Goal: Task Accomplishment & Management: Manage account settings

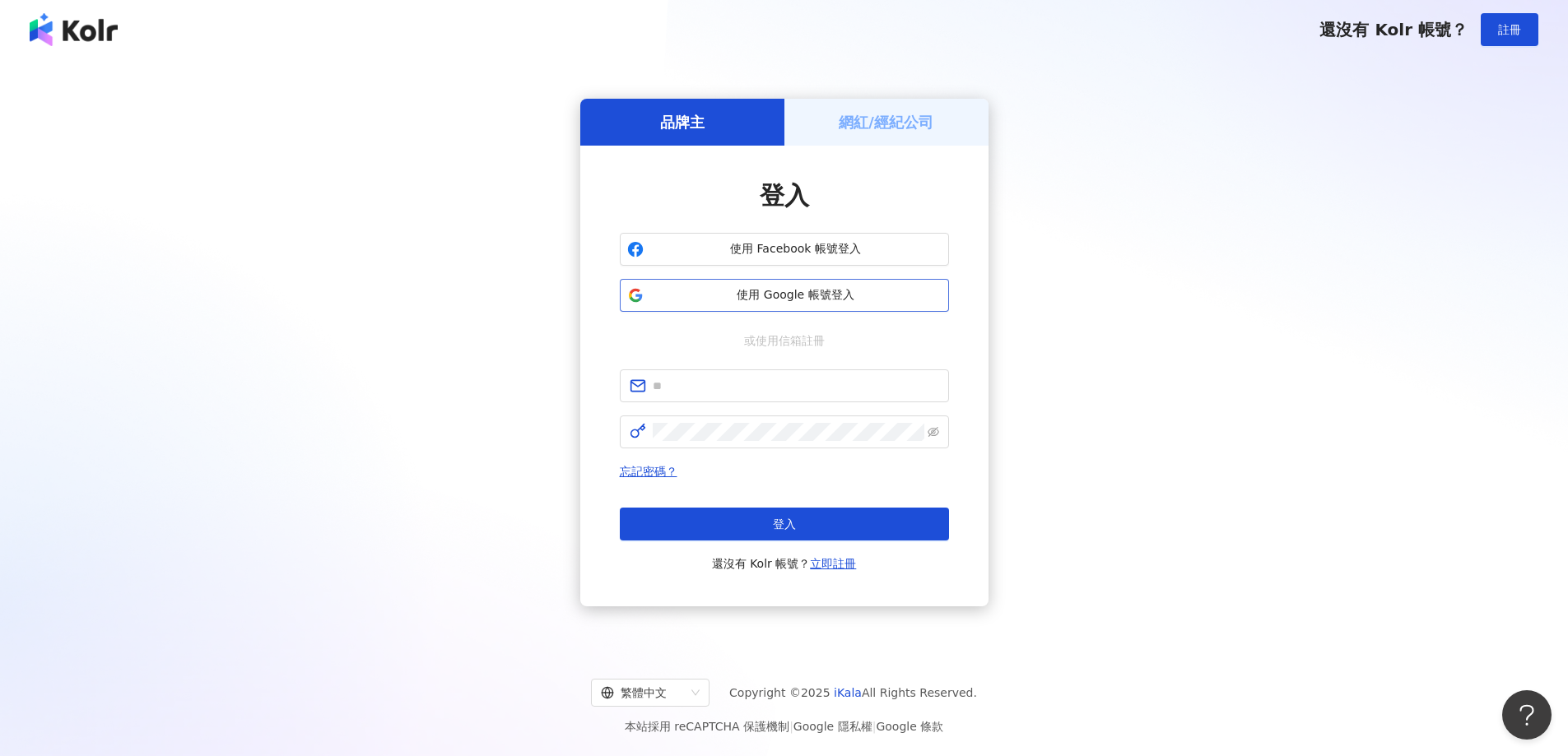
click at [781, 297] on span "使用 Google 帳號登入" at bounding box center [796, 296] width 291 height 16
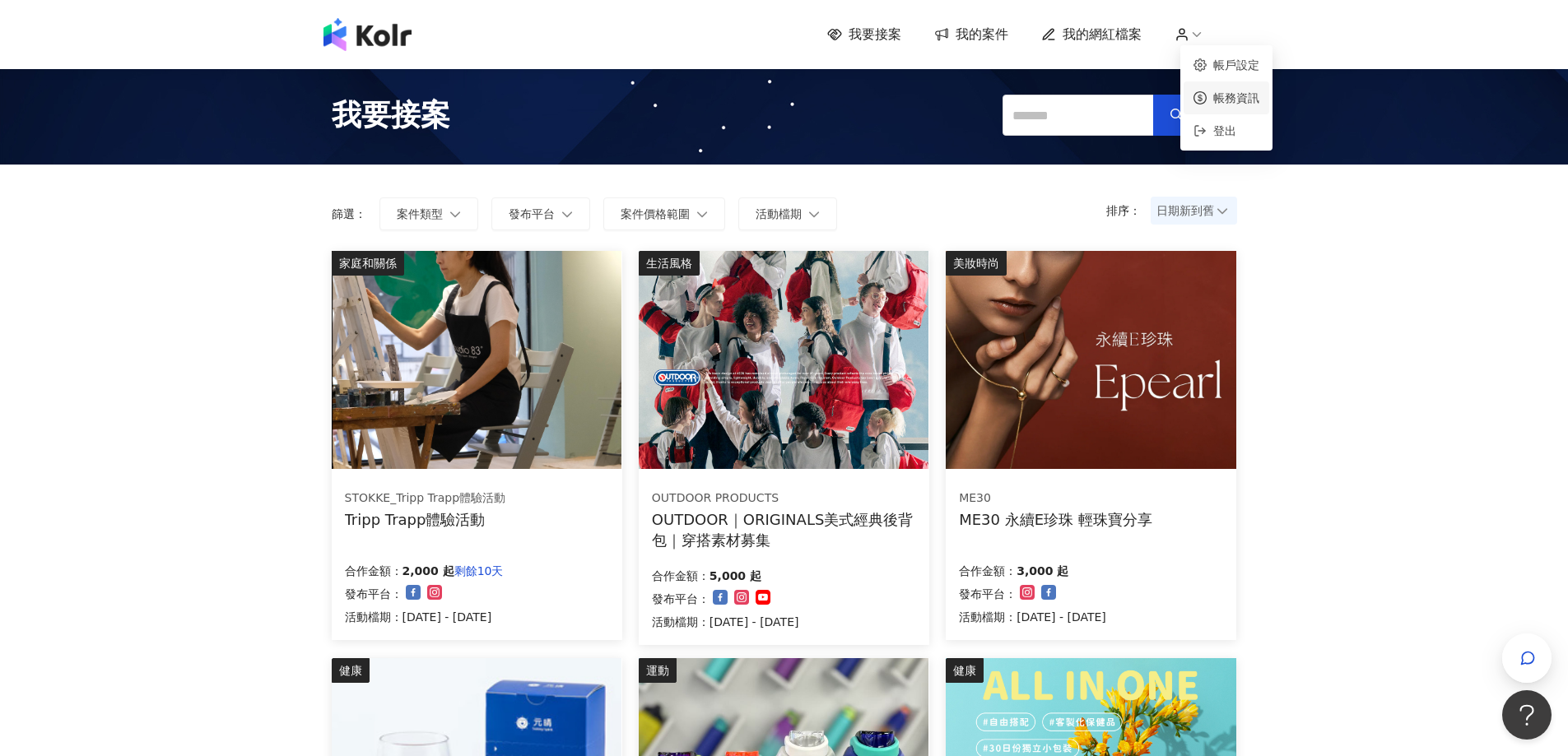
click at [1226, 102] on link "帳務資訊" at bounding box center [1236, 97] width 46 height 13
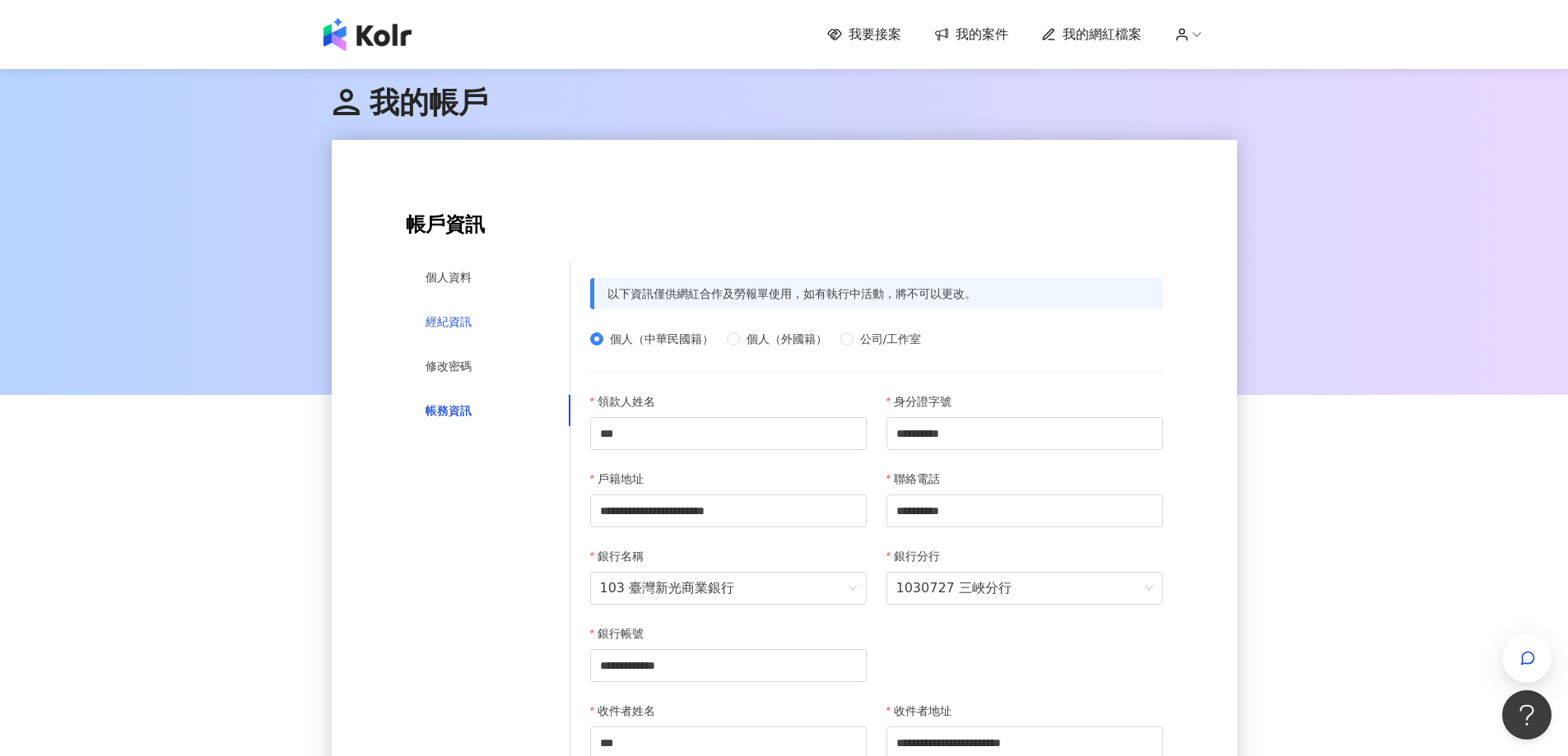
click at [463, 320] on div "經紀資訊" at bounding box center [449, 322] width 46 height 18
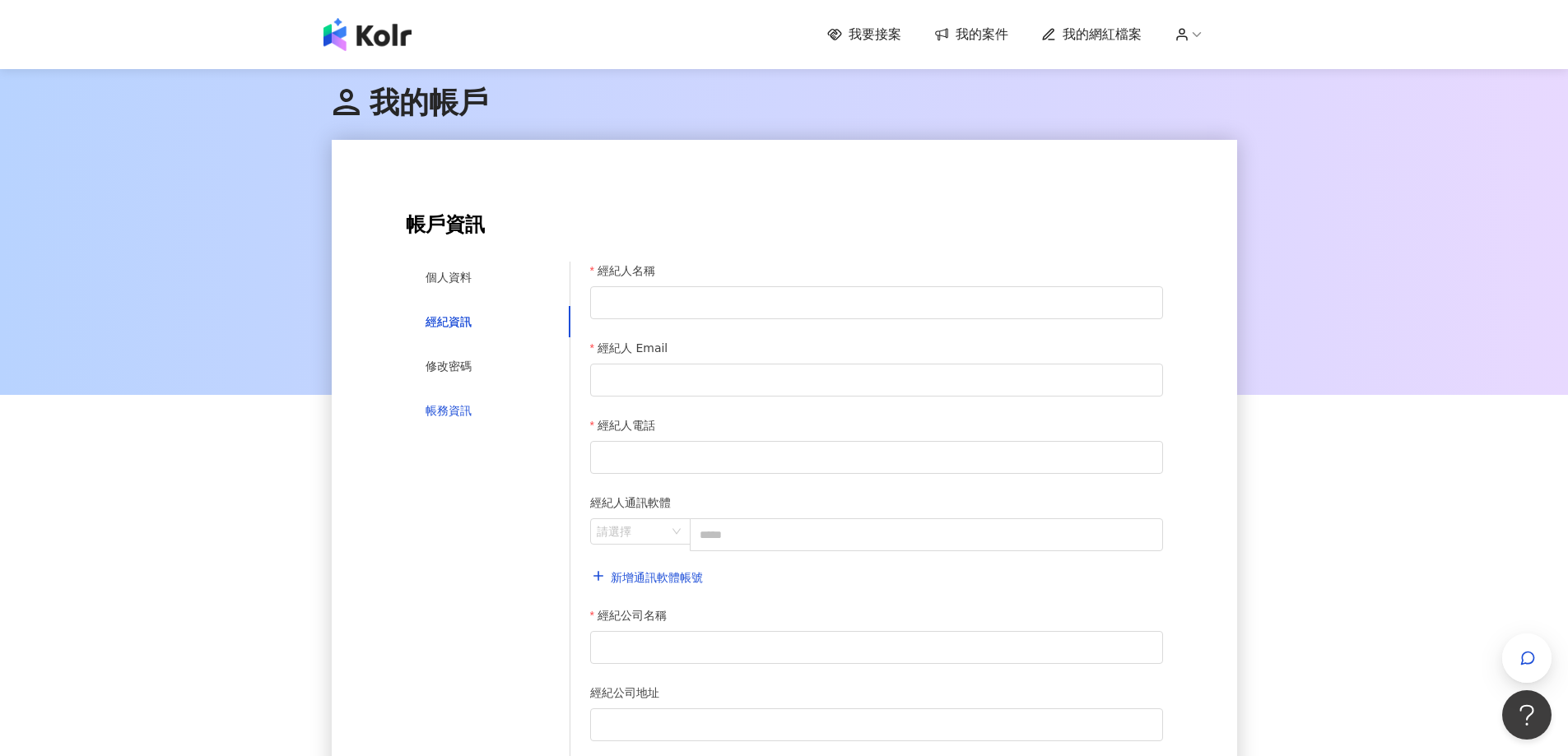
click at [458, 415] on div "帳務資訊" at bounding box center [449, 410] width 46 height 18
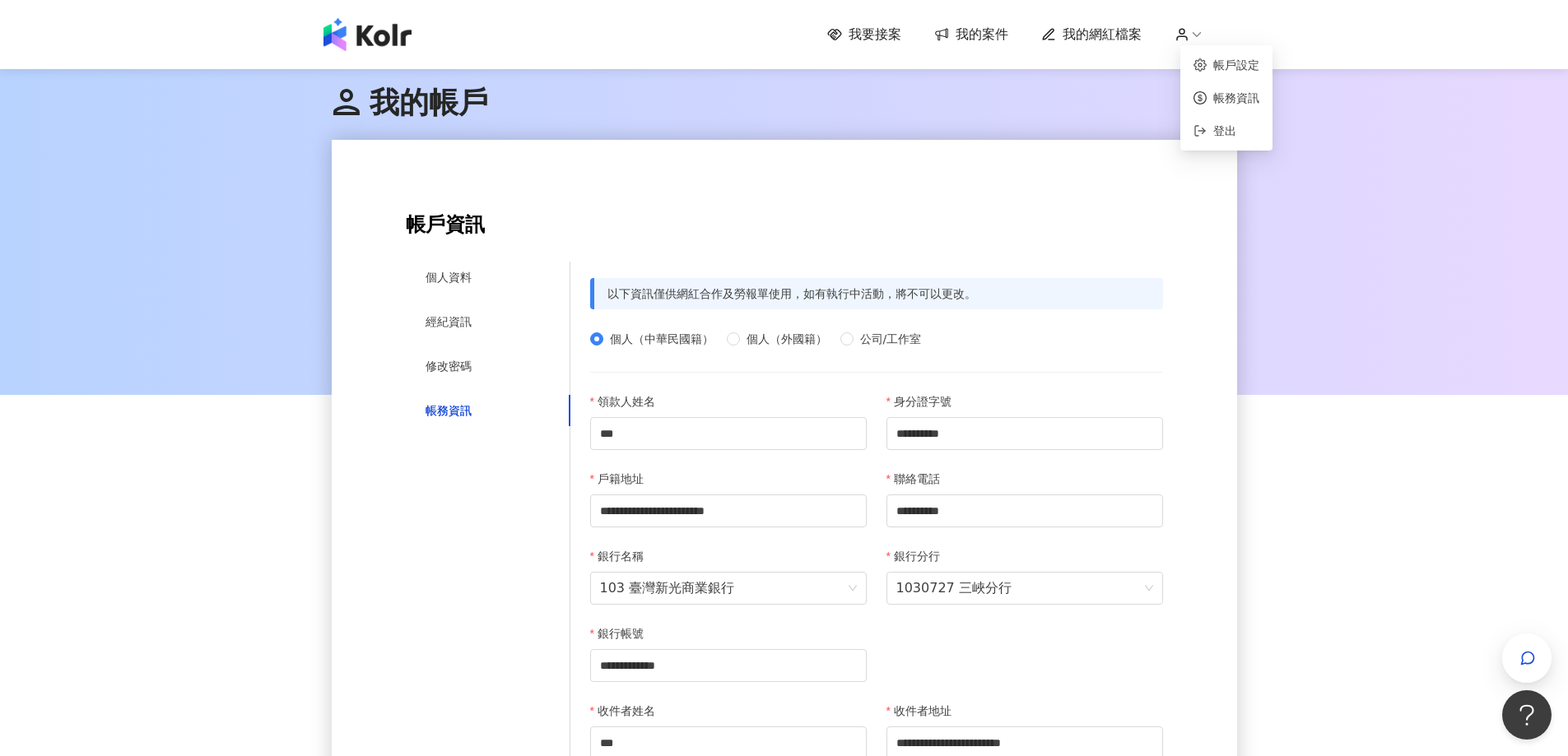
click at [1206, 25] on div "我要接案 我的案件 我的網紅檔案" at bounding box center [1032, 35] width 410 height 18
click at [1204, 28] on icon at bounding box center [1197, 35] width 15 height 15
click at [388, 35] on img at bounding box center [368, 35] width 88 height 33
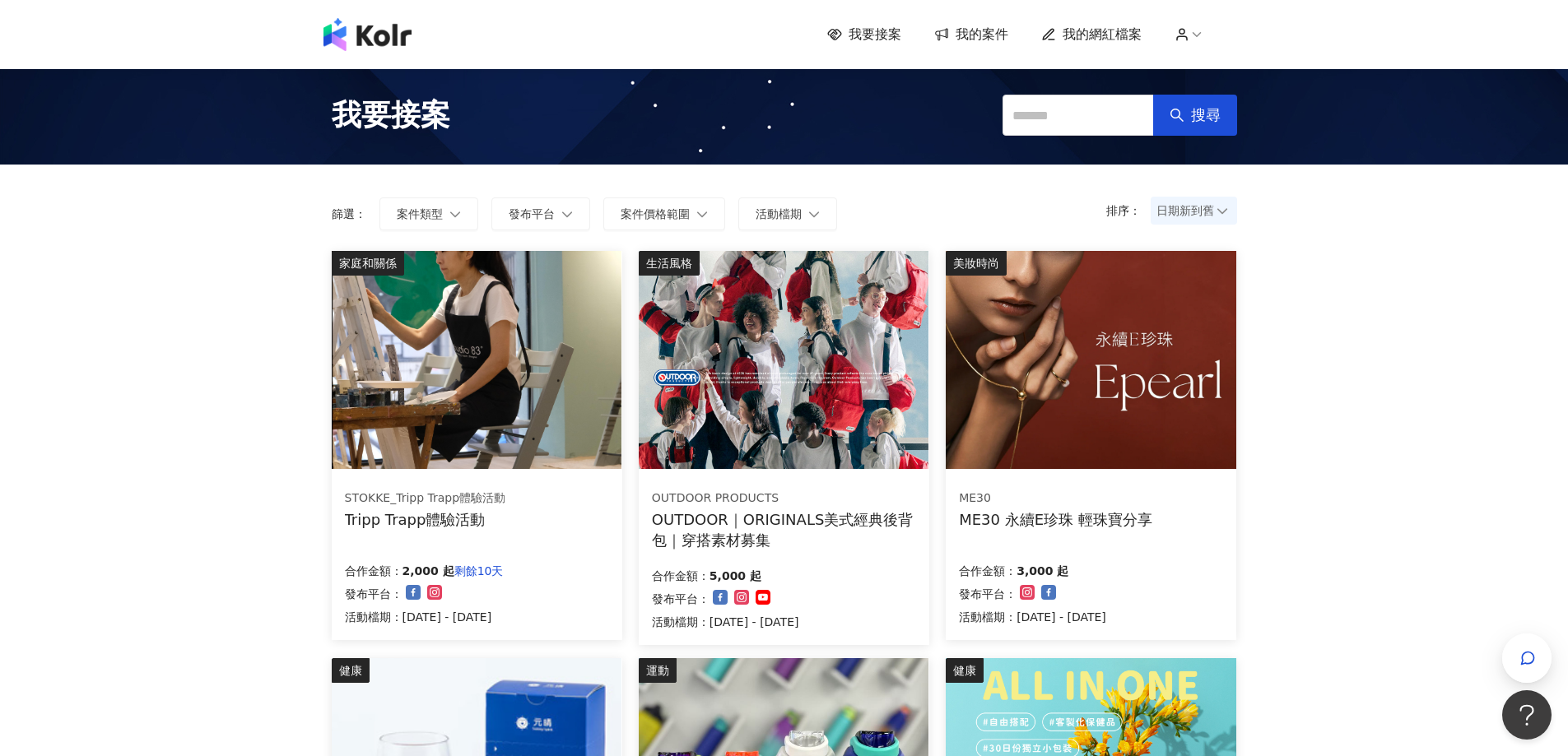
click at [1087, 30] on span "我的網紅檔案" at bounding box center [1102, 35] width 79 height 18
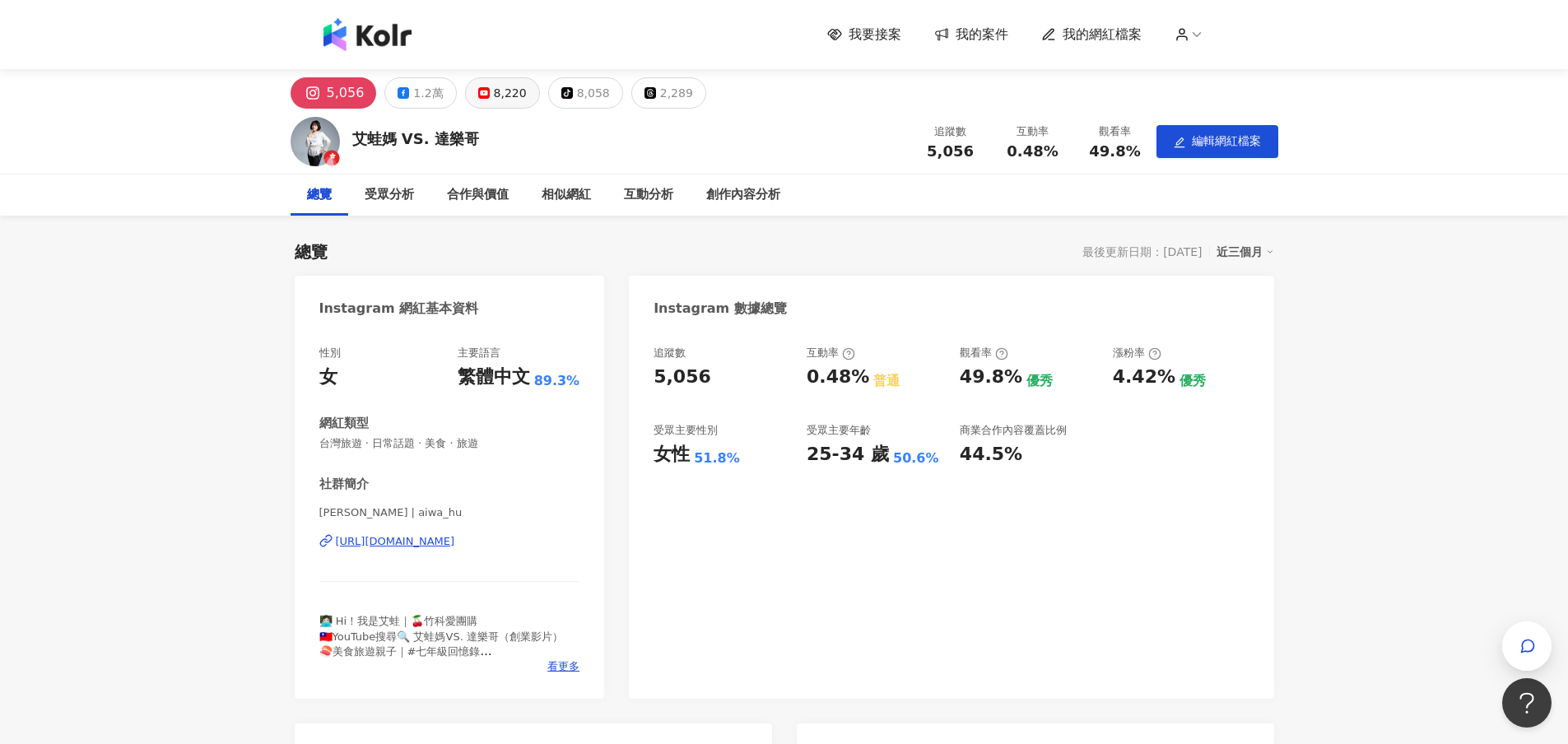
click at [512, 92] on div "8,220" at bounding box center [511, 93] width 33 height 23
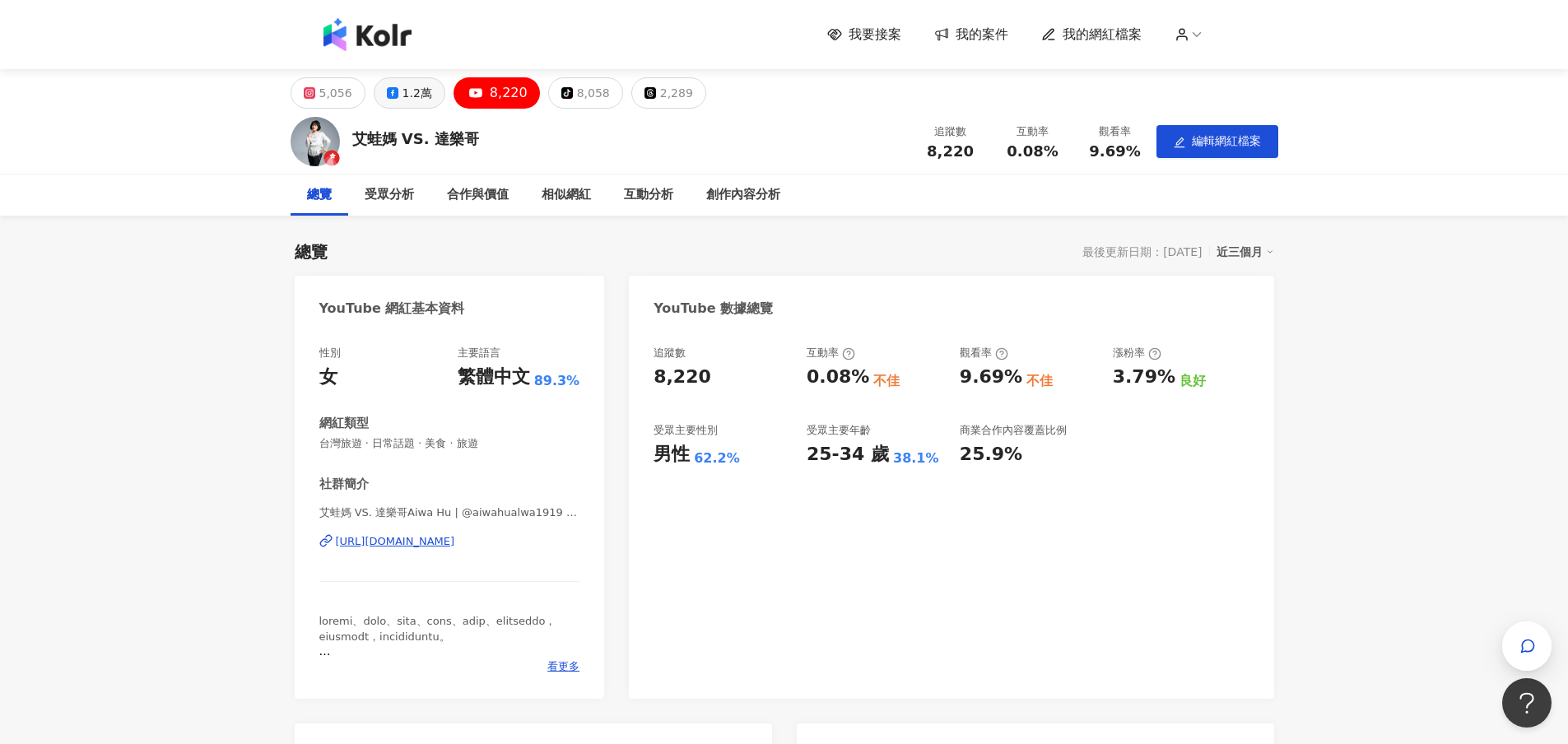
click at [402, 90] on div "1.2萬" at bounding box center [417, 93] width 30 height 23
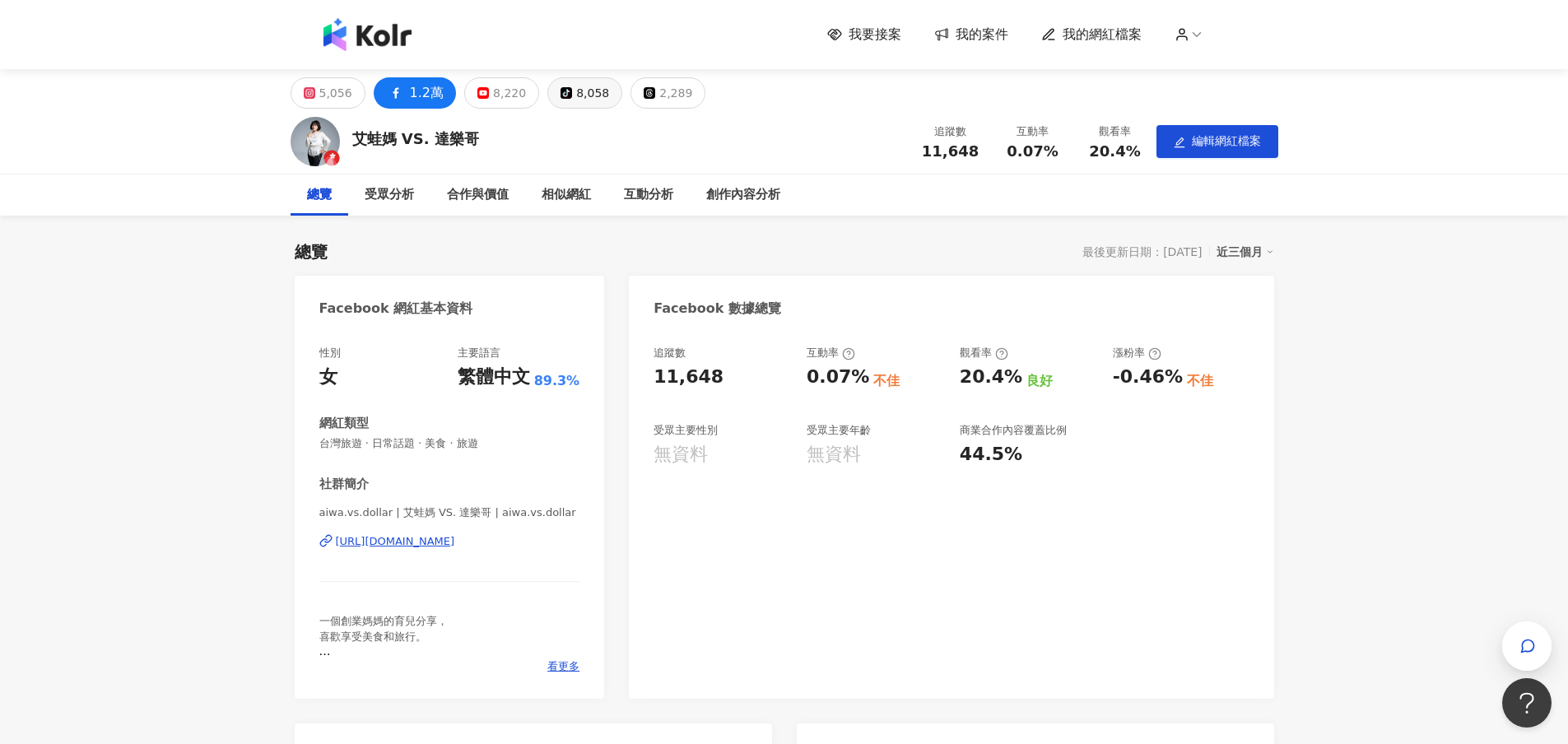
click at [576, 95] on div "8,058" at bounding box center [592, 93] width 33 height 23
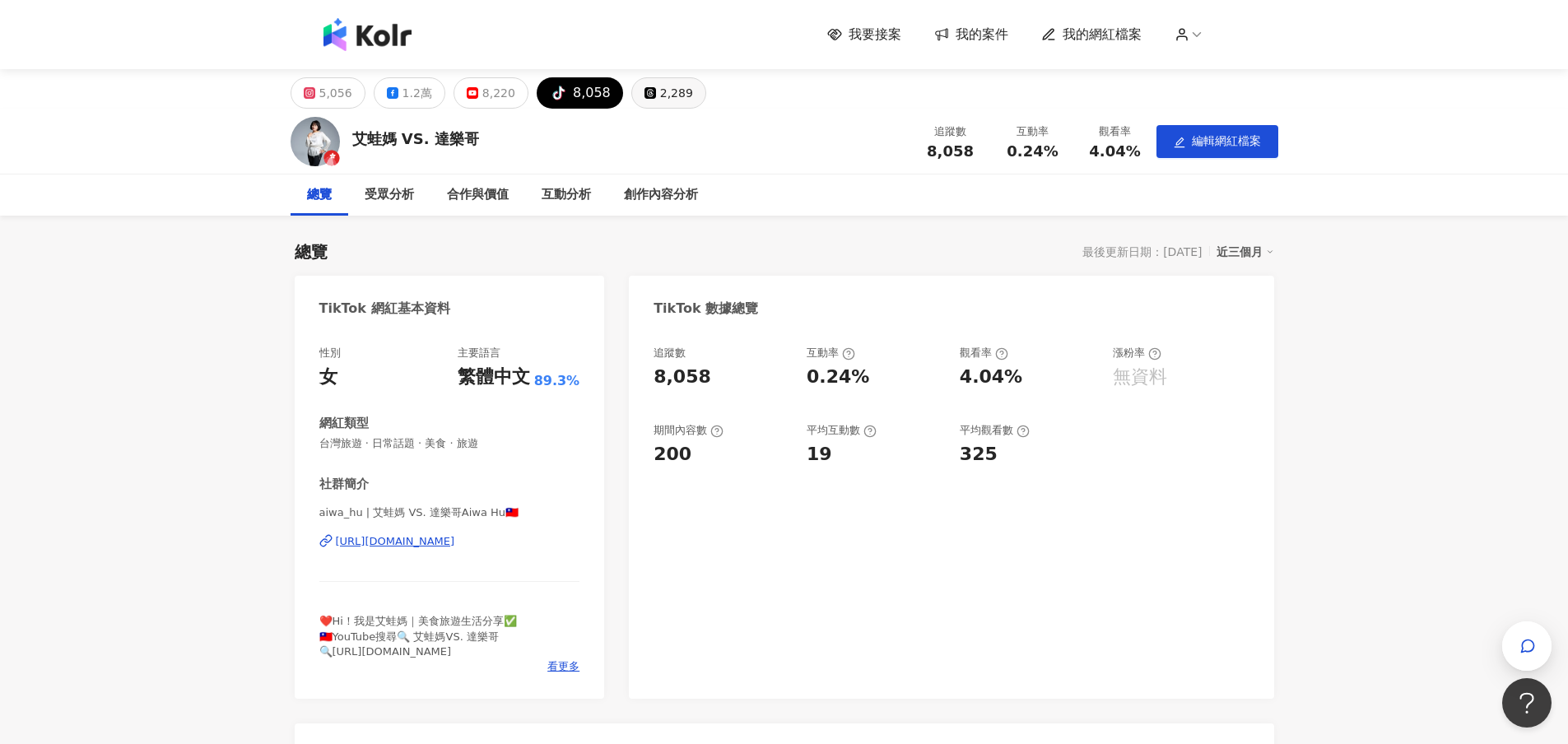
click at [661, 97] on div "2,289" at bounding box center [677, 93] width 33 height 23
